Goal: Check status: Check status

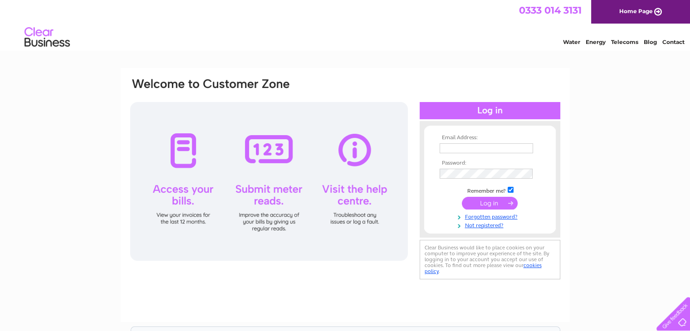
type input "[EMAIL_ADDRESS][DOMAIN_NAME]"
click at [495, 199] on input "submit" at bounding box center [490, 203] width 56 height 13
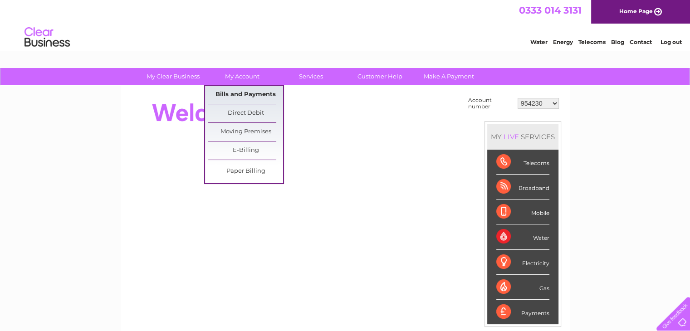
click at [247, 92] on link "Bills and Payments" at bounding box center [245, 95] width 75 height 18
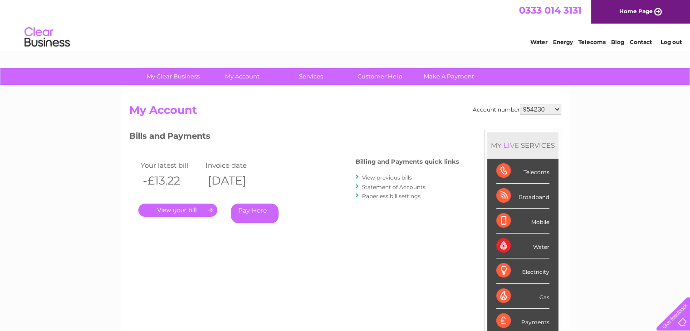
click at [550, 108] on select "954230 1129236 1140744 30298524" at bounding box center [540, 109] width 41 height 11
select select "1140744"
click at [520, 104] on select "954230 1129236 1140744 30298524" at bounding box center [540, 109] width 41 height 11
